Goal: Communication & Community: Connect with others

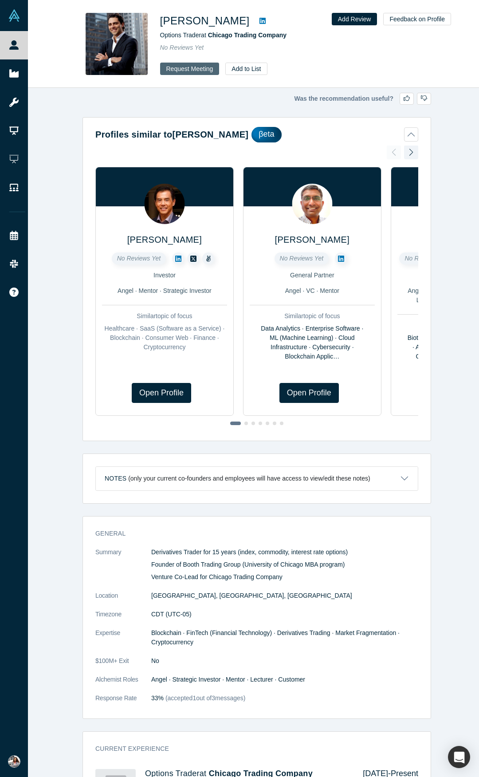
click at [195, 66] on button "Request Meeting" at bounding box center [189, 69] width 59 height 12
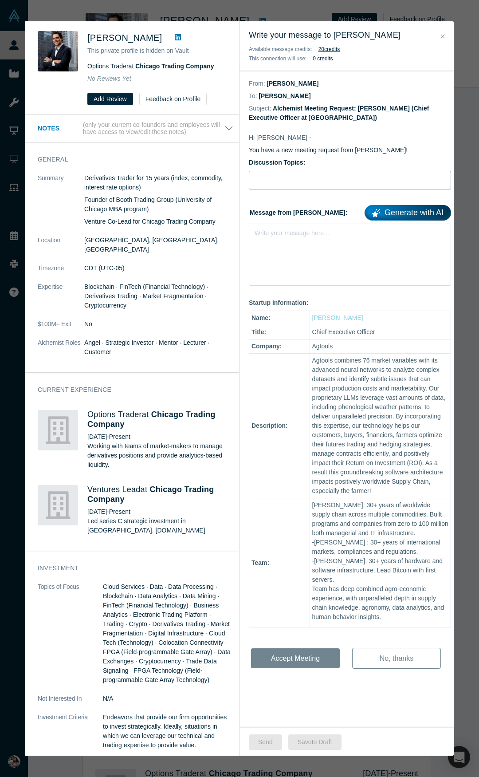
click at [260, 180] on input "Discussion Topics:" at bounding box center [350, 180] width 202 height 19
drag, startPoint x: 357, startPoint y: 180, endPoint x: 240, endPoint y: 182, distance: 117.2
click at [240, 182] on div "Hi [PERSON_NAME] - You have a new meeting request from [PERSON_NAME]! Discussio…" at bounding box center [350, 408] width 221 height 569
type input "w"
click at [269, 177] on input "Discussion Topics:" at bounding box center [350, 180] width 202 height 19
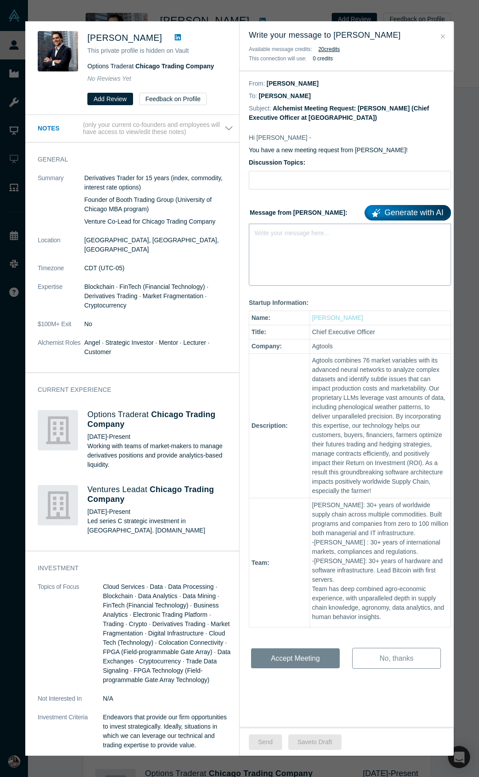
click at [269, 238] on div "Write your message here..." at bounding box center [350, 255] width 202 height 62
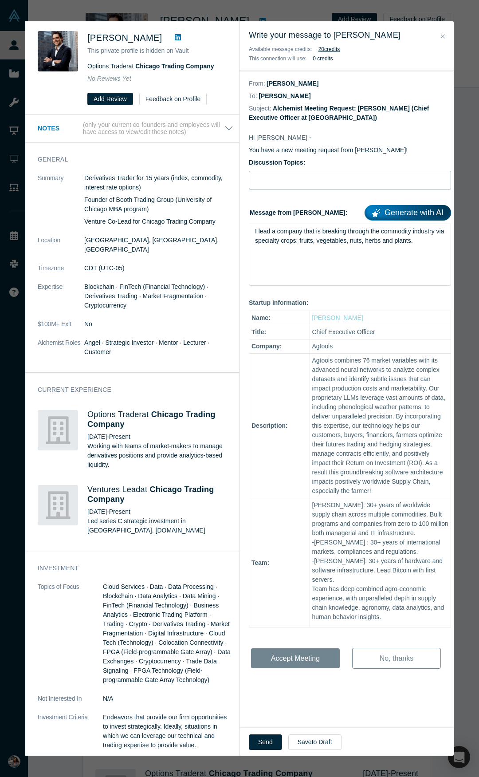
click at [295, 182] on input "Discussion Topics:" at bounding box center [350, 180] width 202 height 19
click at [419, 180] on input "[PERSON_NAME] - 30 years of worldwide trading commodiities" at bounding box center [350, 180] width 202 height 19
type input "[PERSON_NAME] - 30 years of worldwide trading commodities"
click at [424, 240] on div "I lead a company that is breaking through the commodity industry via specialty …" at bounding box center [350, 236] width 190 height 19
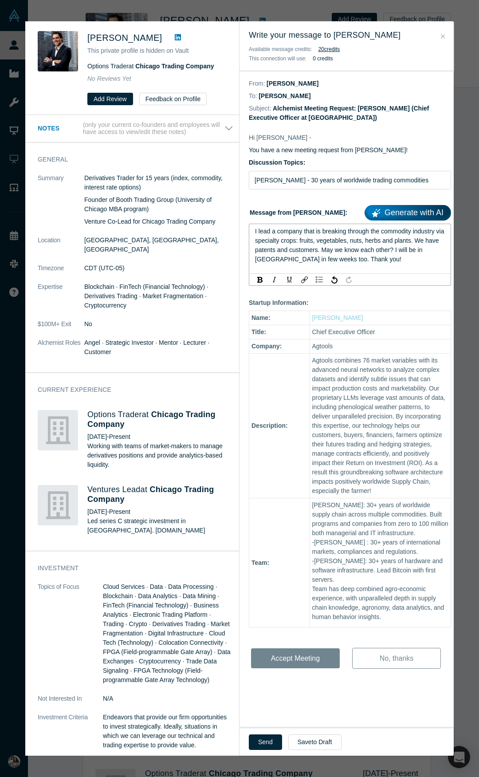
click at [371, 266] on div "I lead a company that is breaking through the commodity industry via specialty …" at bounding box center [350, 249] width 202 height 50
click at [271, 744] on button "Send" at bounding box center [265, 742] width 33 height 16
